Goal: Find specific page/section: Find specific page/section

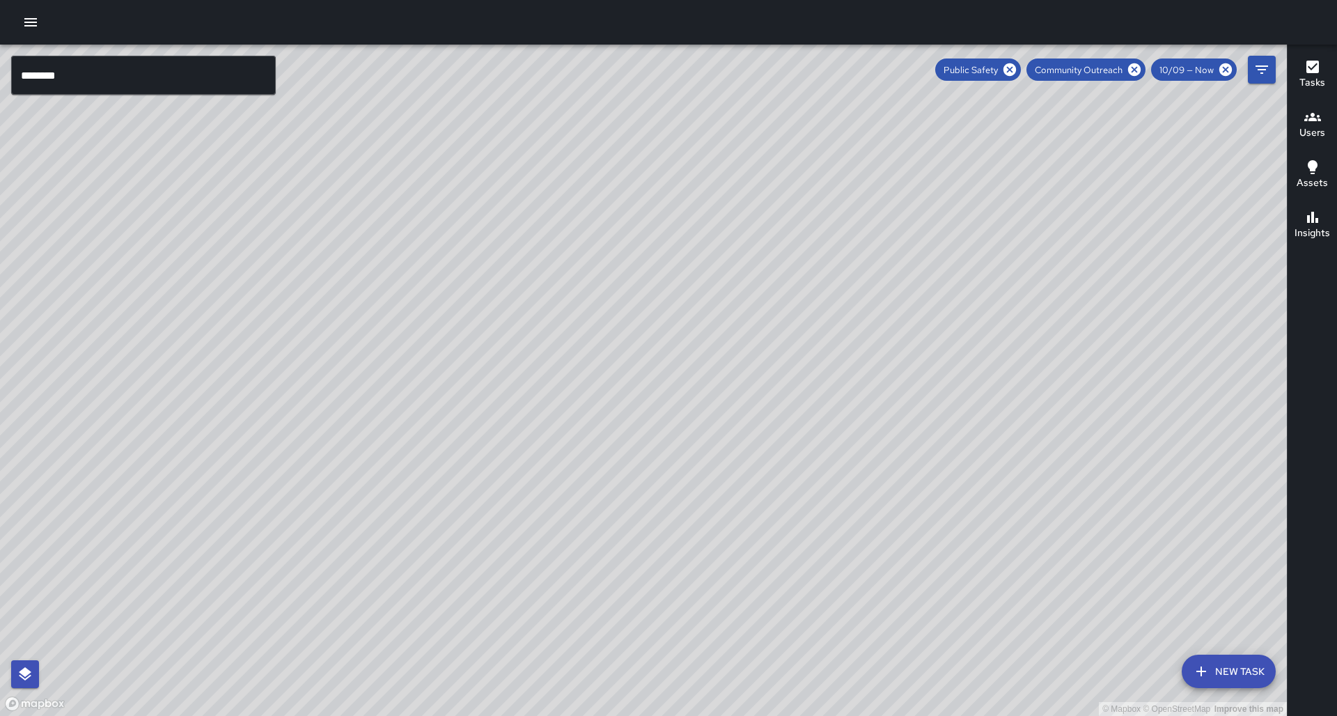
scroll to position [1, 0]
drag, startPoint x: 541, startPoint y: 406, endPoint x: 158, endPoint y: 311, distance: 394.1
click at [139, 305] on div "© Mapbox © OpenStreetMap Improve this map" at bounding box center [643, 380] width 1287 height 671
click at [153, 81] on input "********" at bounding box center [143, 75] width 265 height 39
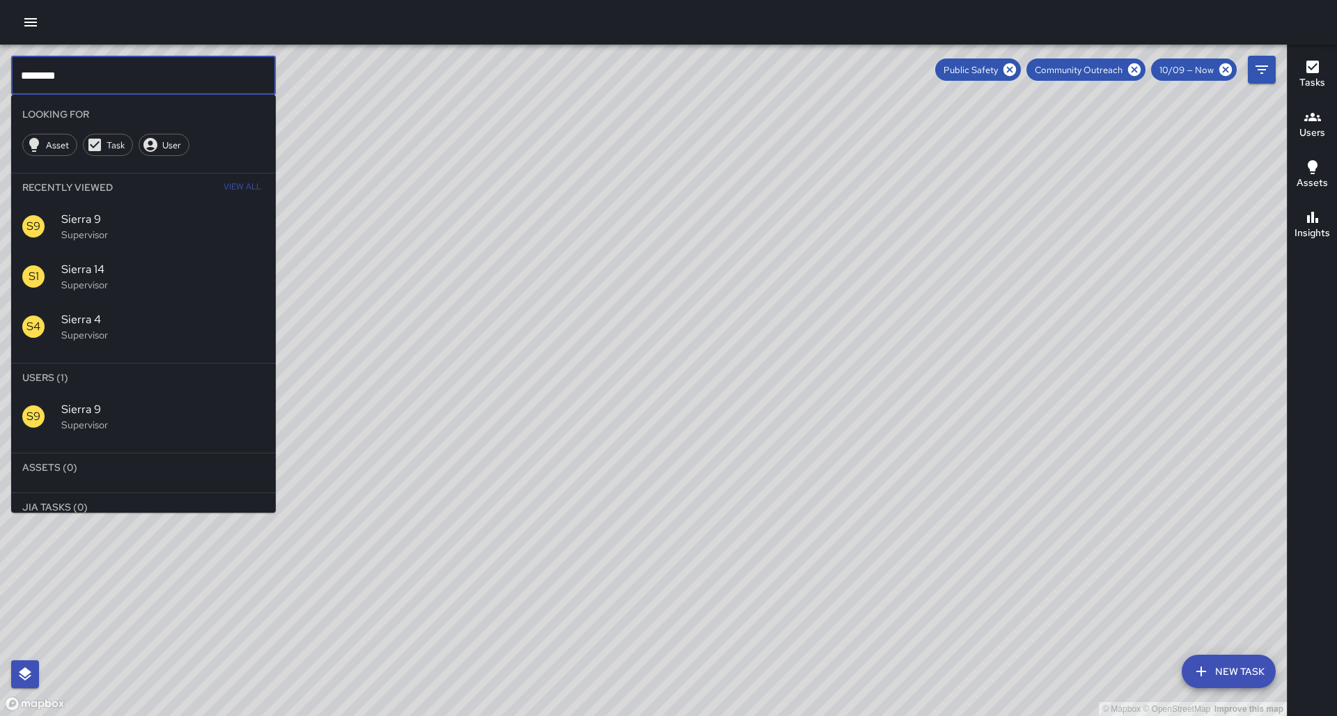
click at [153, 81] on input "********" at bounding box center [143, 75] width 265 height 39
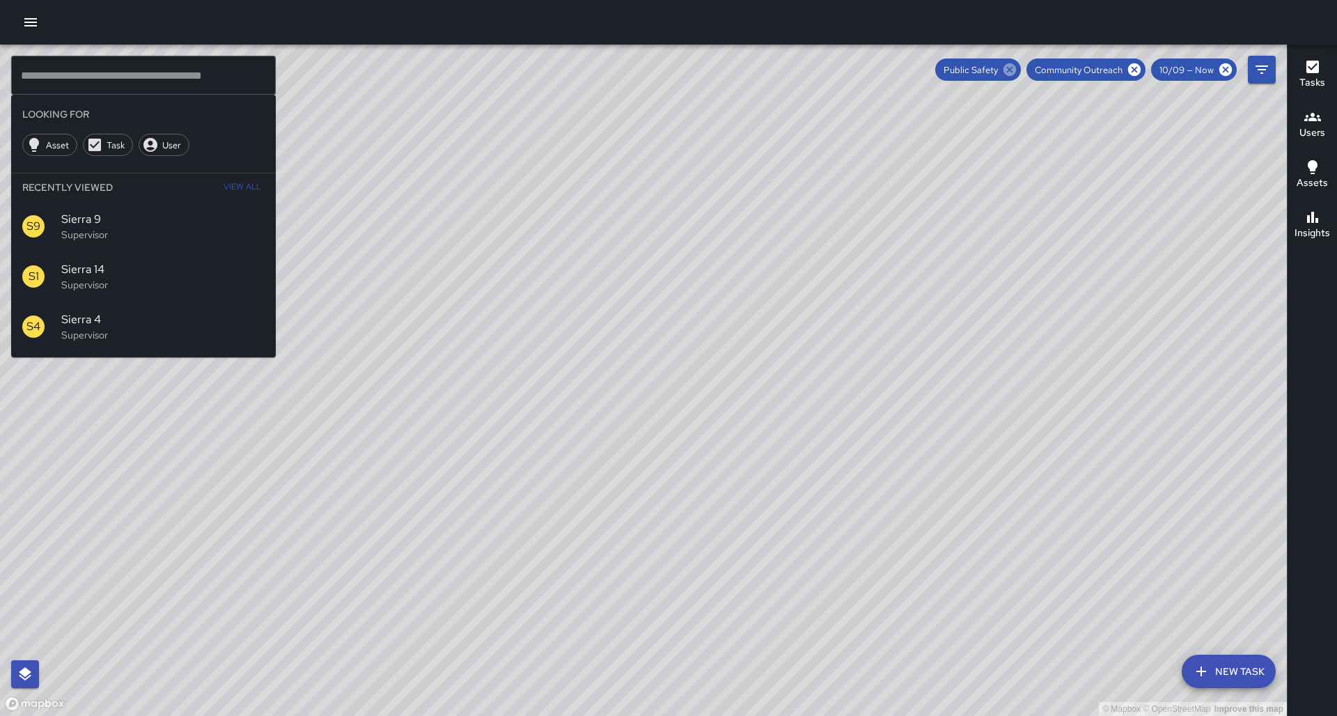
click at [1016, 68] on icon at bounding box center [1010, 69] width 13 height 13
click at [1142, 70] on icon at bounding box center [1134, 69] width 15 height 15
drag, startPoint x: 530, startPoint y: 421, endPoint x: 549, endPoint y: 442, distance: 28.1
click at [549, 442] on div "© Mapbox © OpenStreetMap Improve this map" at bounding box center [643, 380] width 1287 height 671
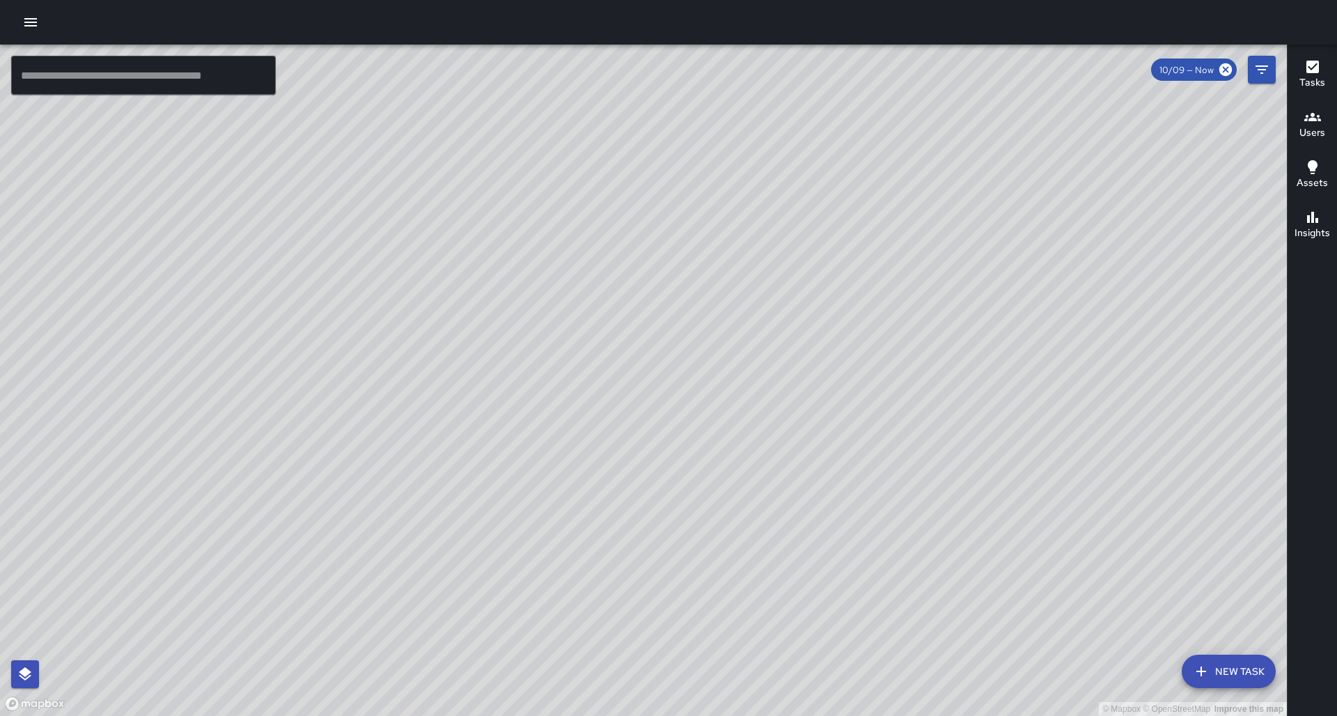
drag, startPoint x: 196, startPoint y: 369, endPoint x: 435, endPoint y: 370, distance: 238.9
click at [435, 370] on div "© Mapbox © OpenStreetMap Improve this map" at bounding box center [643, 380] width 1287 height 671
drag, startPoint x: 227, startPoint y: 548, endPoint x: 244, endPoint y: 523, distance: 30.5
click at [244, 523] on div "© Mapbox © OpenStreetMap Improve this map" at bounding box center [643, 380] width 1287 height 671
drag, startPoint x: 158, startPoint y: 334, endPoint x: 513, endPoint y: 290, distance: 357.2
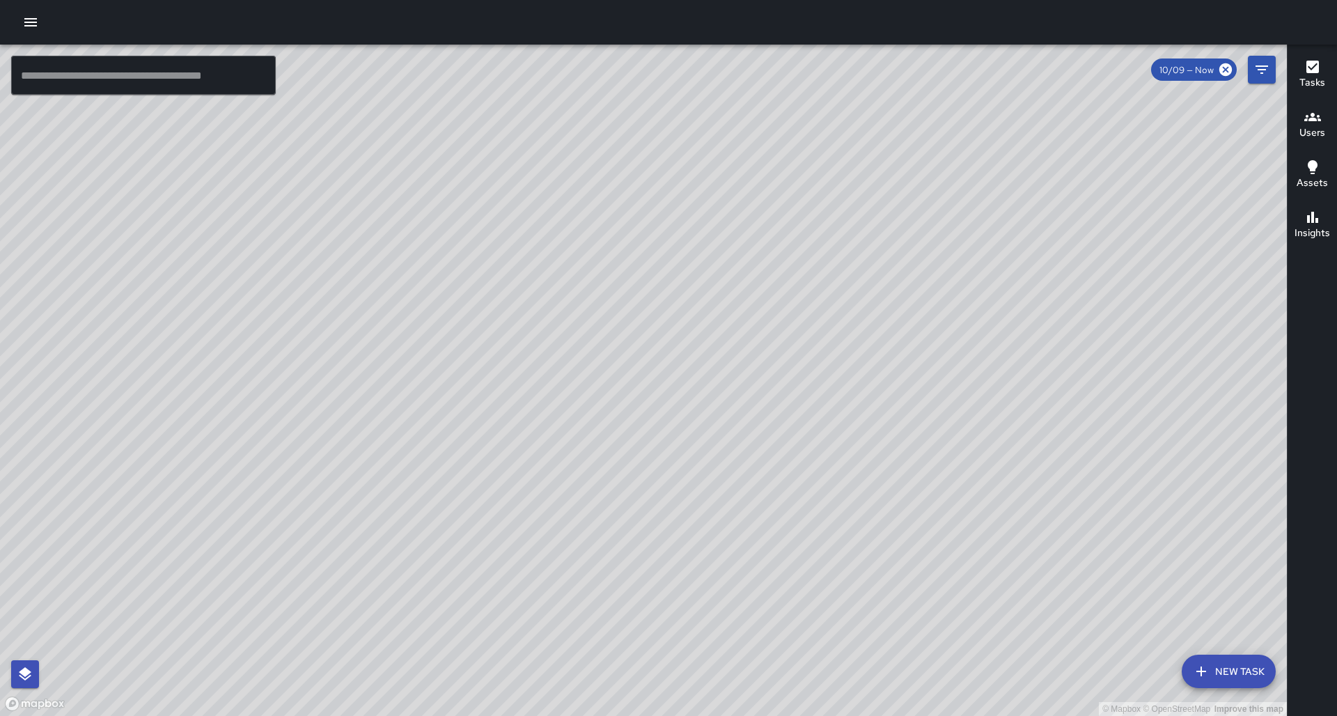
click at [513, 290] on div "© Mapbox © OpenStreetMap Improve this map" at bounding box center [643, 380] width 1287 height 671
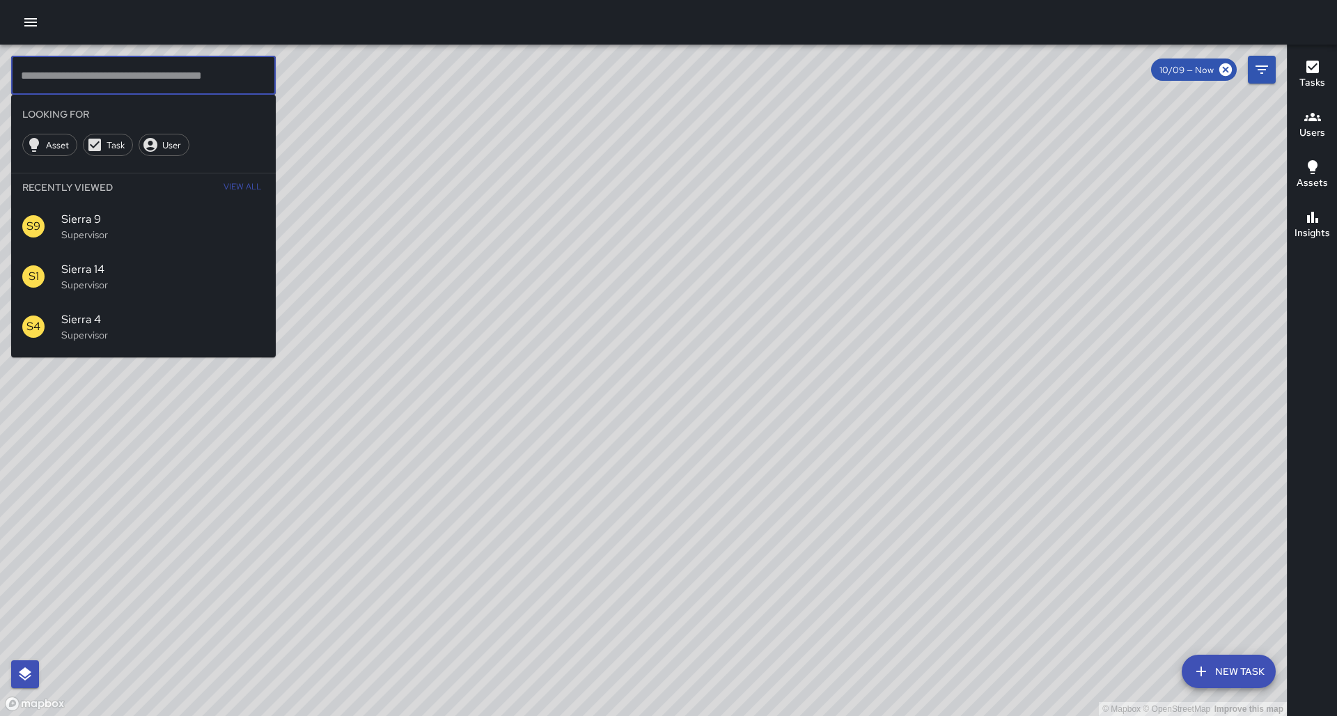
click at [52, 78] on input "text" at bounding box center [143, 75] width 265 height 39
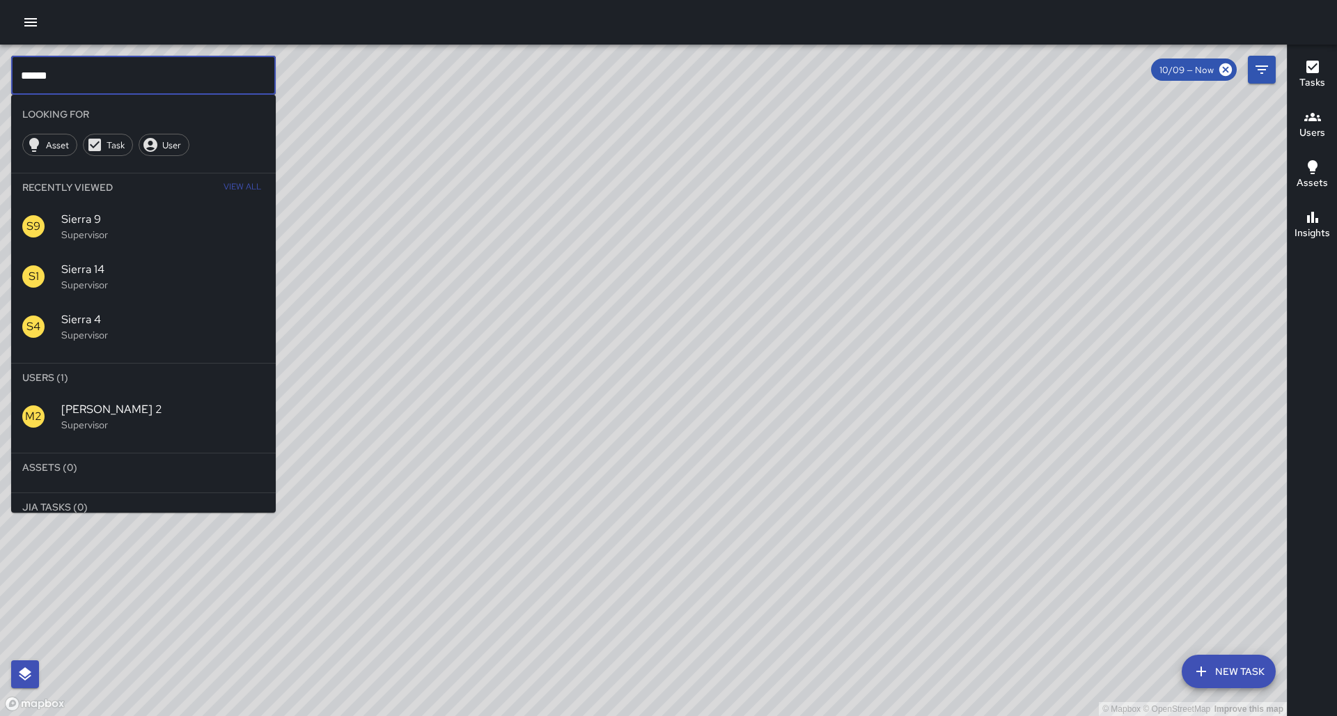
type input "******"
click at [47, 405] on div "M2" at bounding box center [41, 416] width 39 height 22
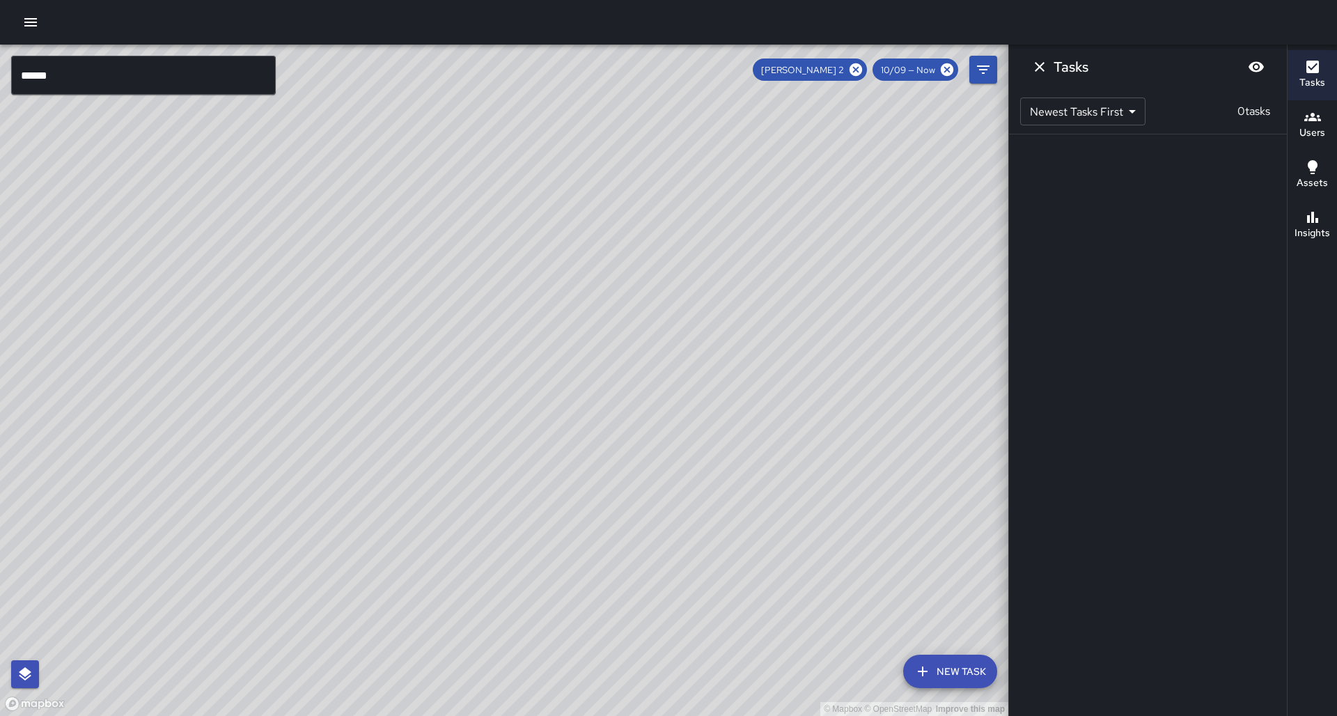
click at [346, 323] on div "© Mapbox © OpenStreetMap Improve this map" at bounding box center [504, 380] width 1009 height 671
drag, startPoint x: 420, startPoint y: 271, endPoint x: 410, endPoint y: 341, distance: 70.4
click at [283, 366] on div "© Mapbox © OpenStreetMap Improve this map" at bounding box center [504, 380] width 1009 height 671
click at [862, 68] on icon at bounding box center [856, 69] width 13 height 13
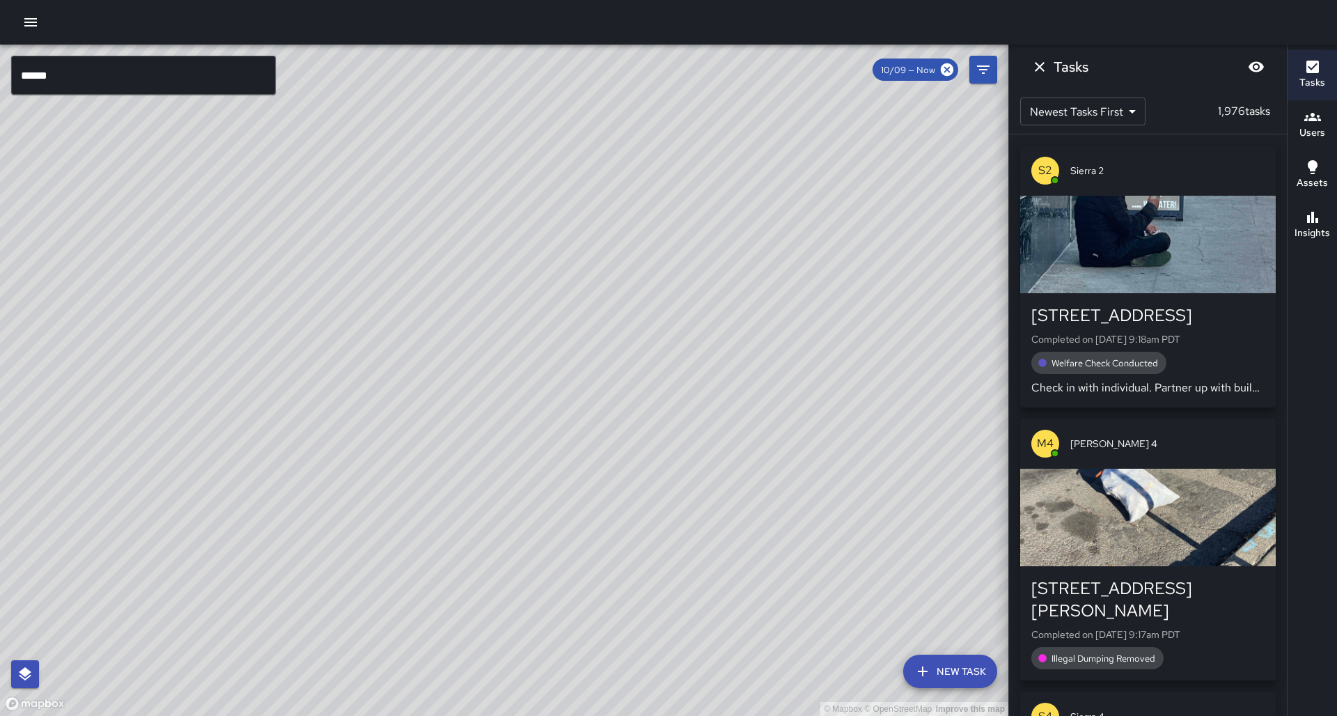
click at [283, 401] on div "© Mapbox © OpenStreetMap Improve this map S1 Sierra 1 Supervisor Tasks 45 / 45 …" at bounding box center [504, 380] width 1009 height 671
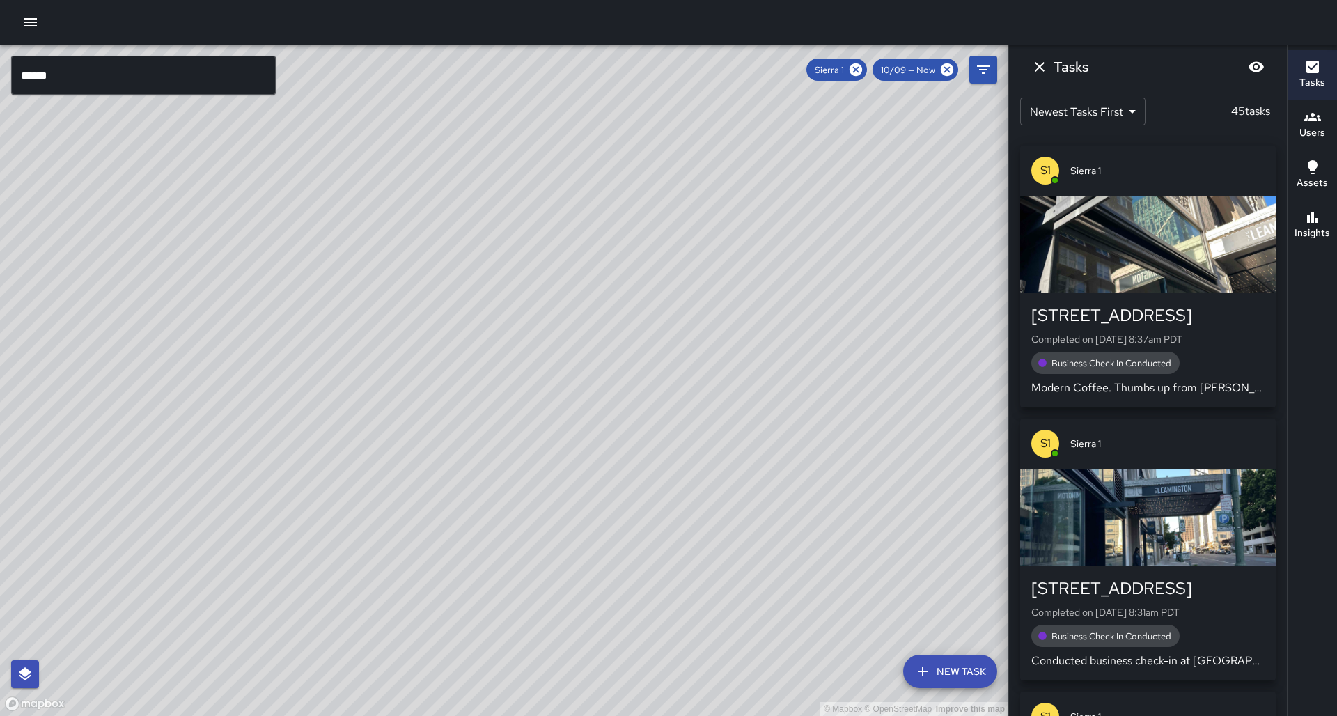
drag, startPoint x: 529, startPoint y: 391, endPoint x: 603, endPoint y: 308, distance: 110.5
click at [603, 308] on div "© Mapbox © OpenStreetMap Improve this map" at bounding box center [504, 380] width 1009 height 671
drag, startPoint x: 574, startPoint y: 341, endPoint x: 531, endPoint y: 405, distance: 76.7
click at [531, 405] on div "© Mapbox © OpenStreetMap Improve this map" at bounding box center [504, 380] width 1009 height 671
click at [979, 65] on icon "Filters" at bounding box center [983, 69] width 13 height 8
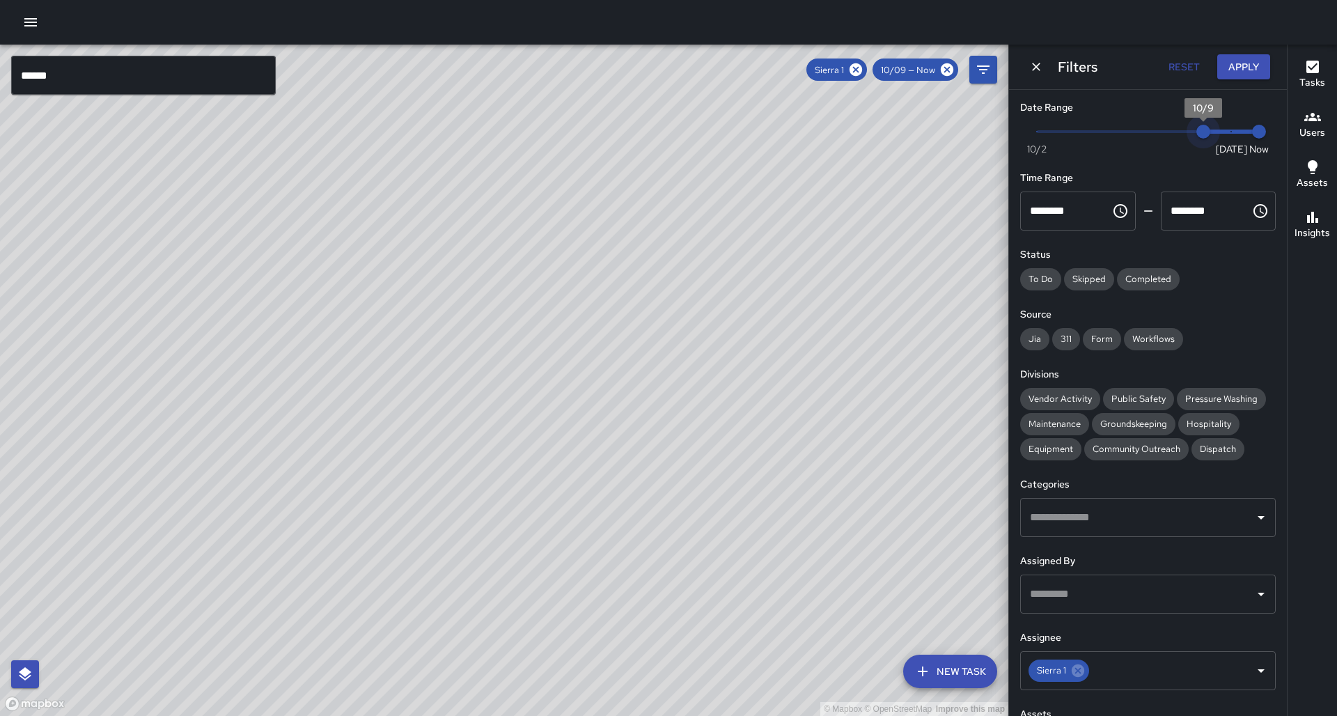
type input "*"
drag, startPoint x: 1206, startPoint y: 132, endPoint x: 1265, endPoint y: 127, distance: 59.5
click at [1265, 127] on div "Now [DATE] [DATE] 9:18 am" at bounding box center [1148, 140] width 256 height 38
click at [865, 75] on icon at bounding box center [859, 69] width 13 height 13
